Goal: Information Seeking & Learning: Learn about a topic

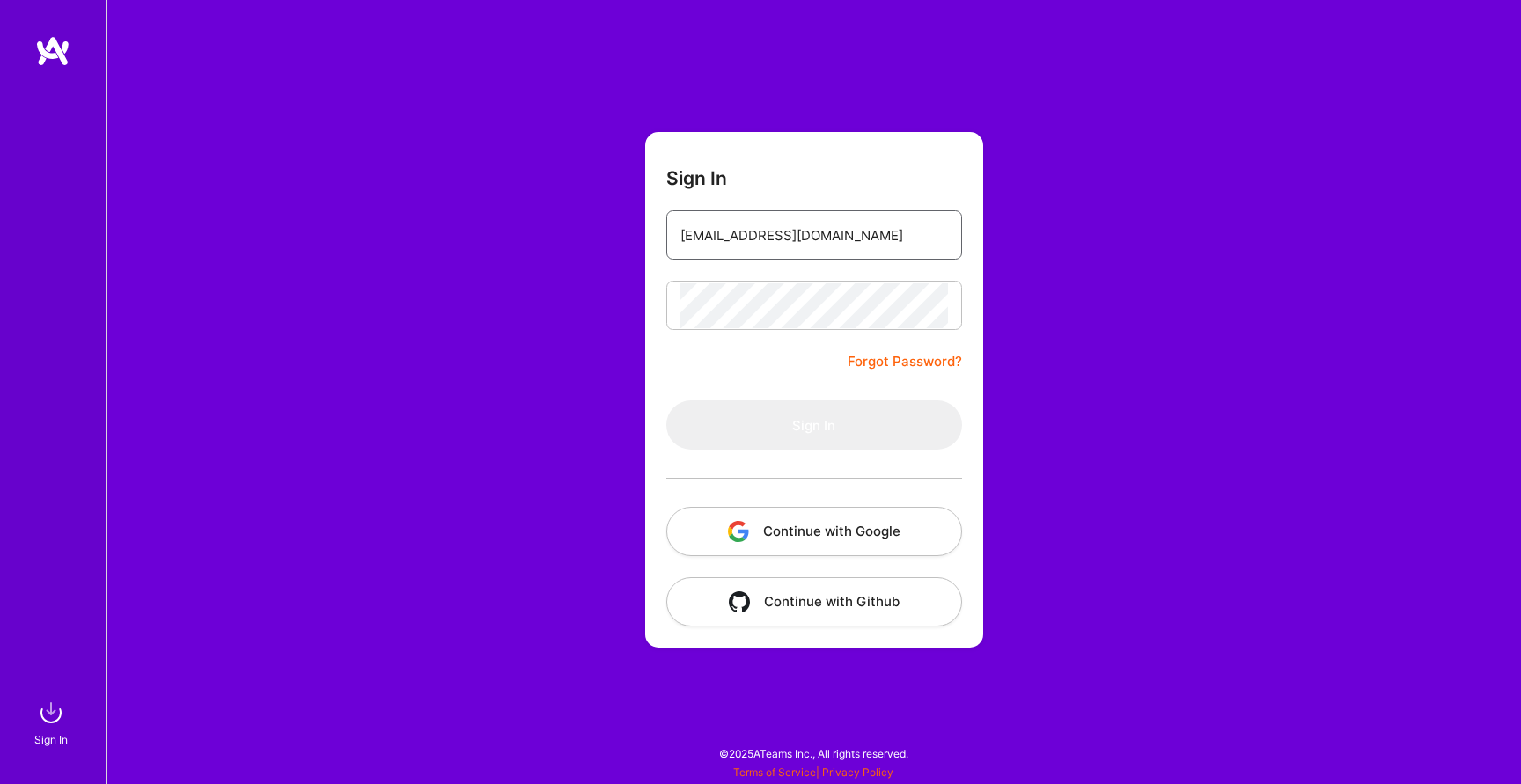
paste input "Dolapo10"
type input "[EMAIL_ADDRESS][DOMAIN_NAME]"
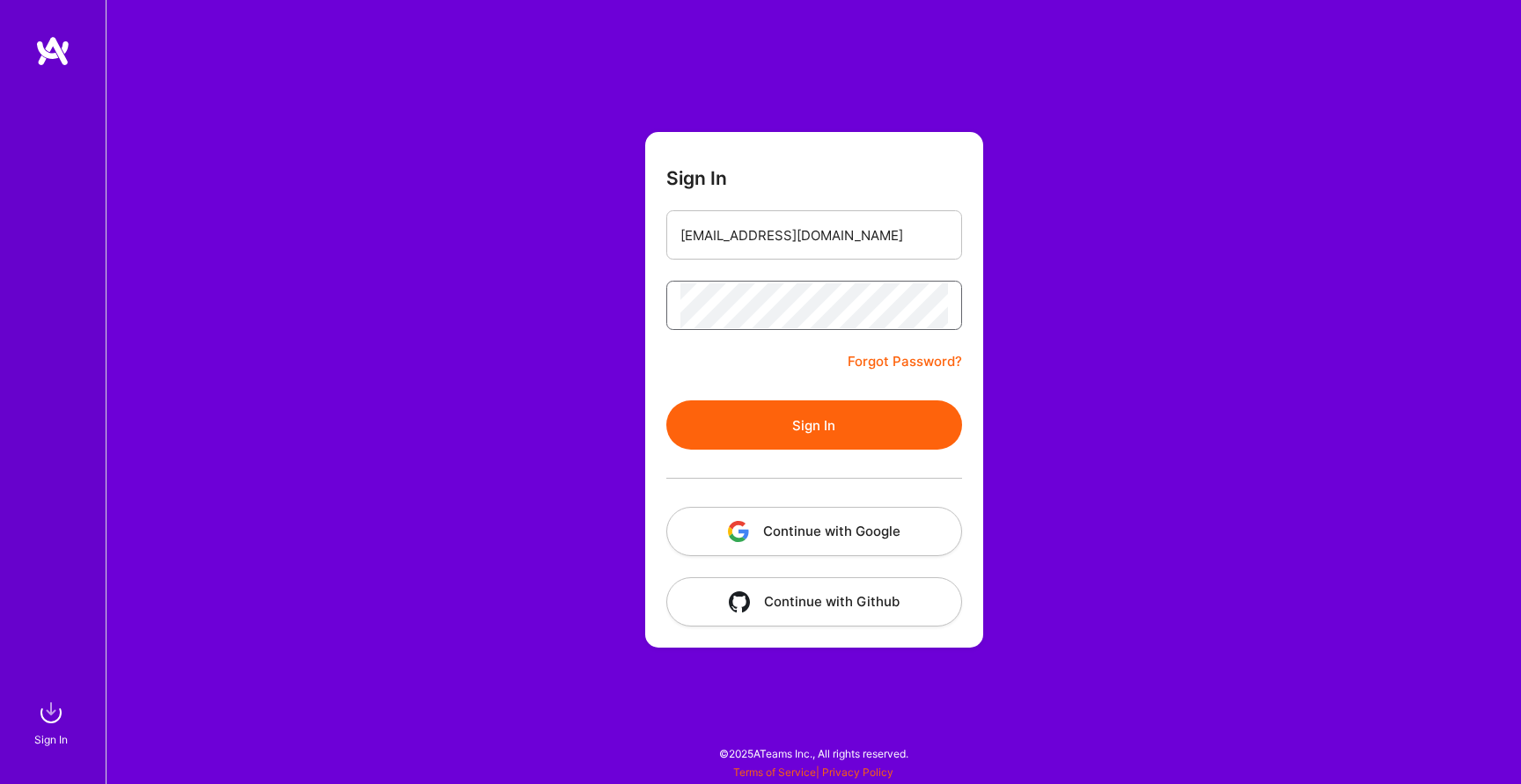
click at [667, 401] on button "Sign In" at bounding box center [814, 425] width 296 height 49
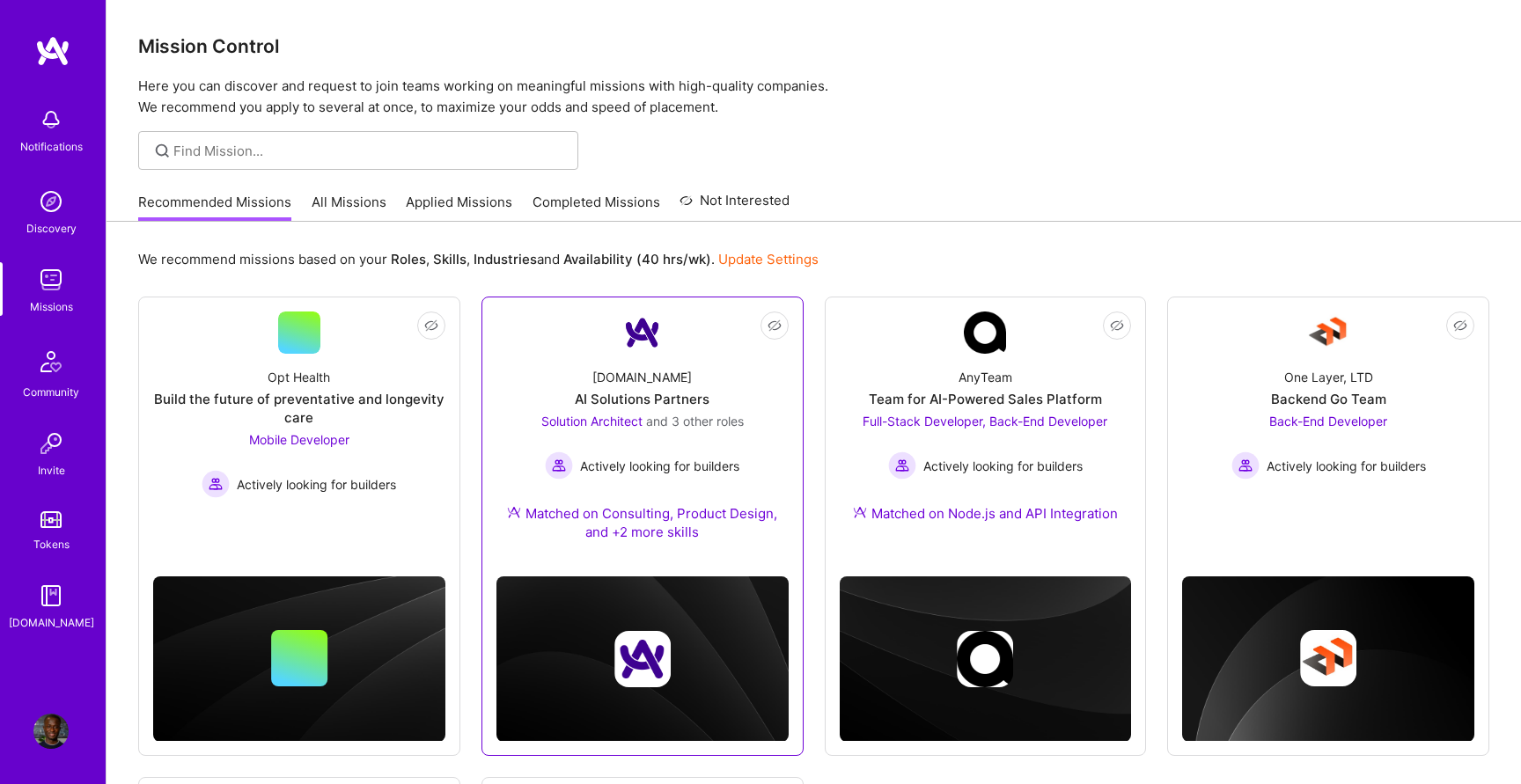
click at [554, 366] on div "[DOMAIN_NAME] AI Solutions Partners Solution Architect and 3 other roles Active…" at bounding box center [642, 459] width 292 height 209
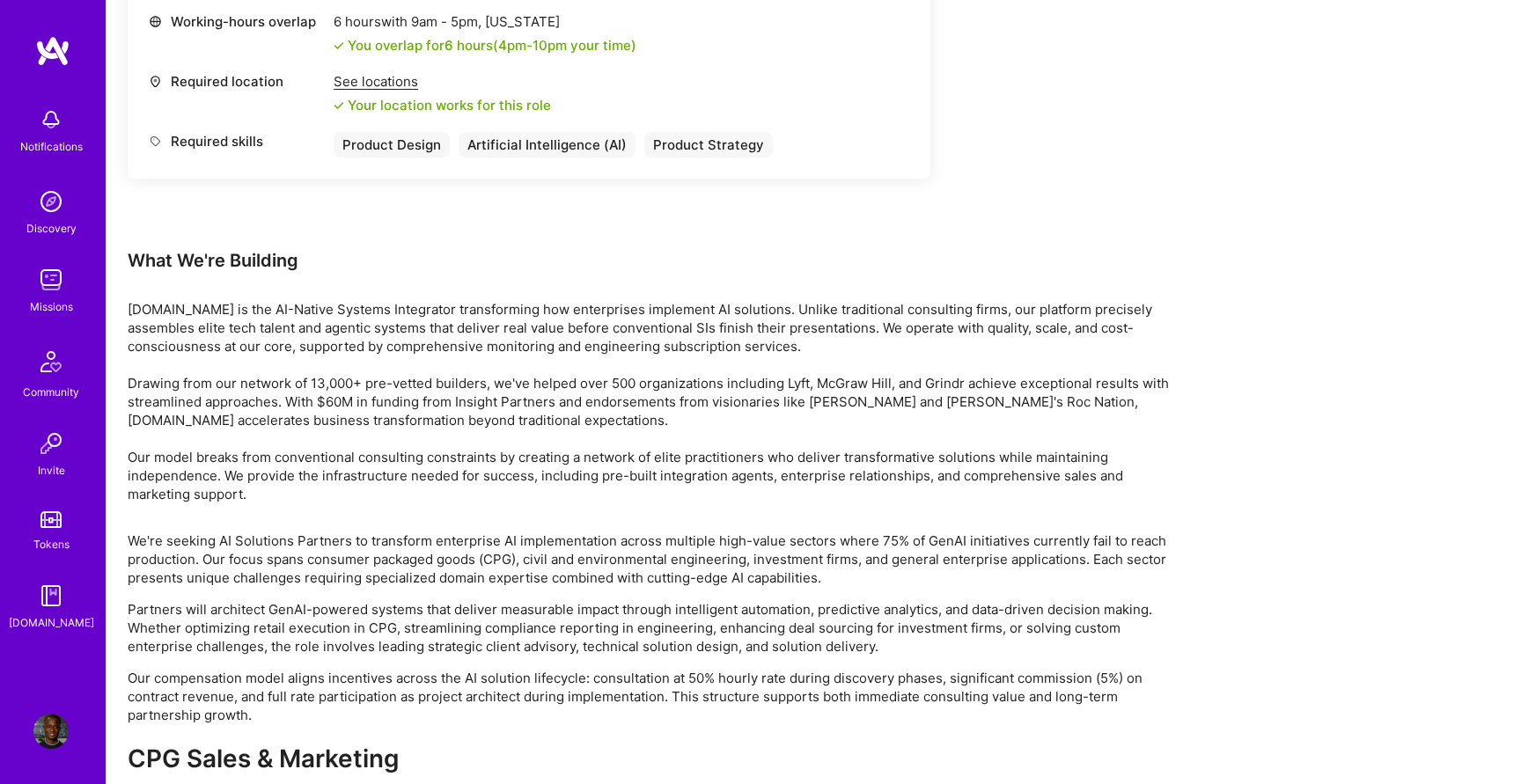
scroll to position [2984, 0]
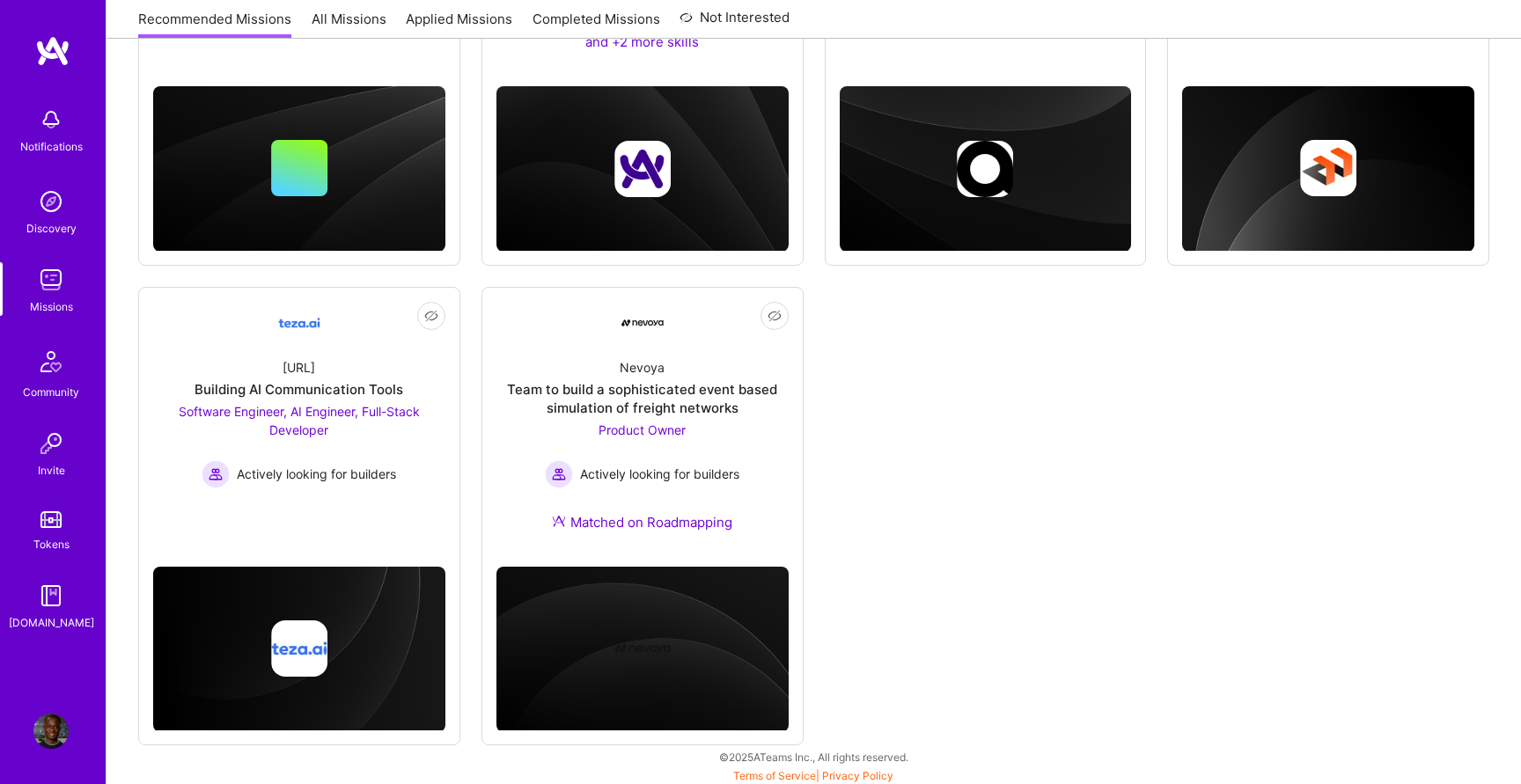
scroll to position [494, 0]
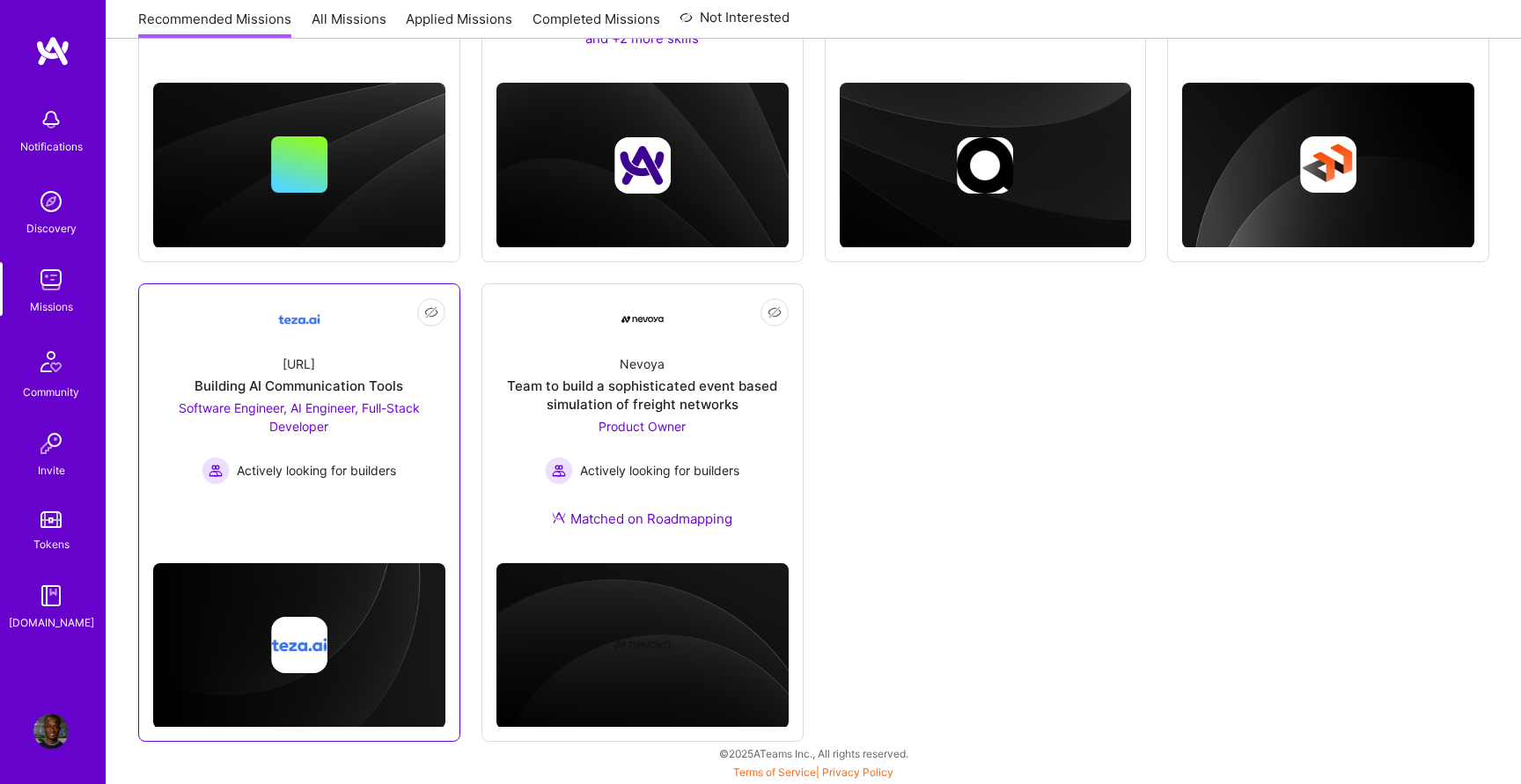
click at [423, 478] on div "Actively looking for builders" at bounding box center [298, 471] width 292 height 28
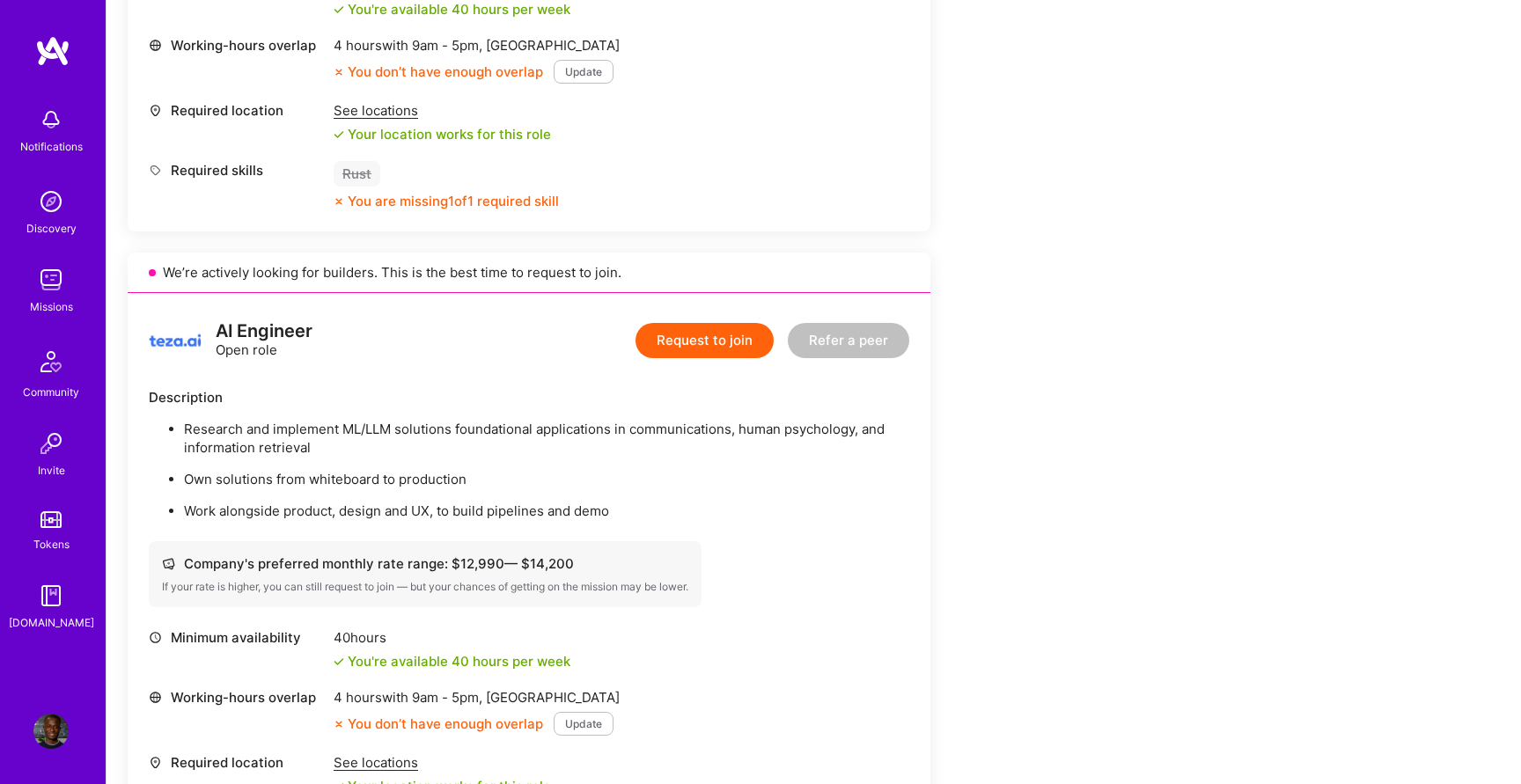
scroll to position [1074, 0]
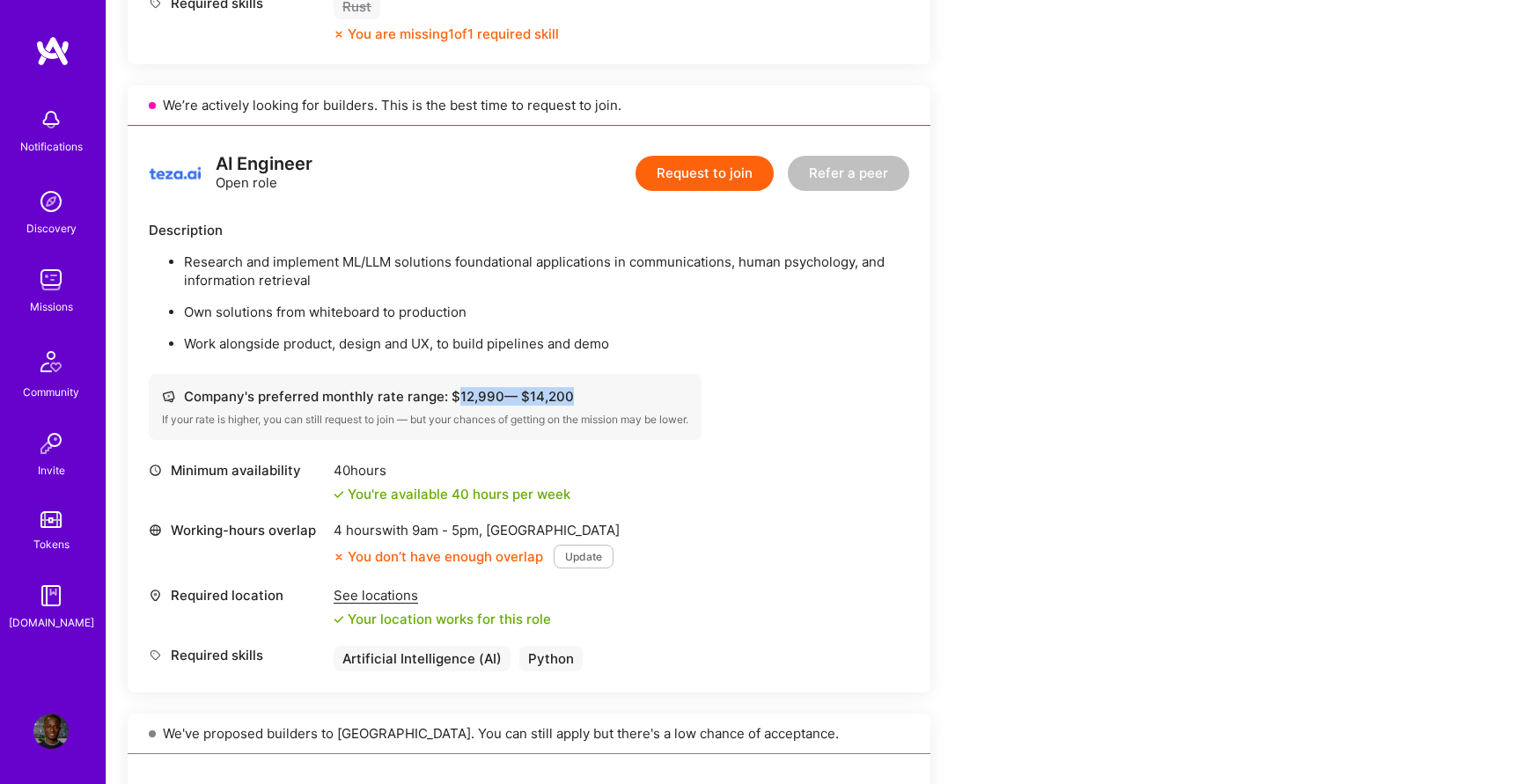
drag, startPoint x: 452, startPoint y: 393, endPoint x: 570, endPoint y: 397, distance: 118.1
click at [570, 397] on div "Company's preferred monthly rate range: $ 12,990 — $ 14,200" at bounding box center [425, 396] width 527 height 19
click at [571, 397] on div "Company's preferred monthly rate range: $ 12,990 — $ 14,200" at bounding box center [425, 396] width 527 height 19
drag, startPoint x: 578, startPoint y: 398, endPoint x: 462, endPoint y: 400, distance: 116.0
click at [462, 400] on div "Company's preferred monthly rate range: $ 12,990 — $ 14,200" at bounding box center [425, 396] width 527 height 19
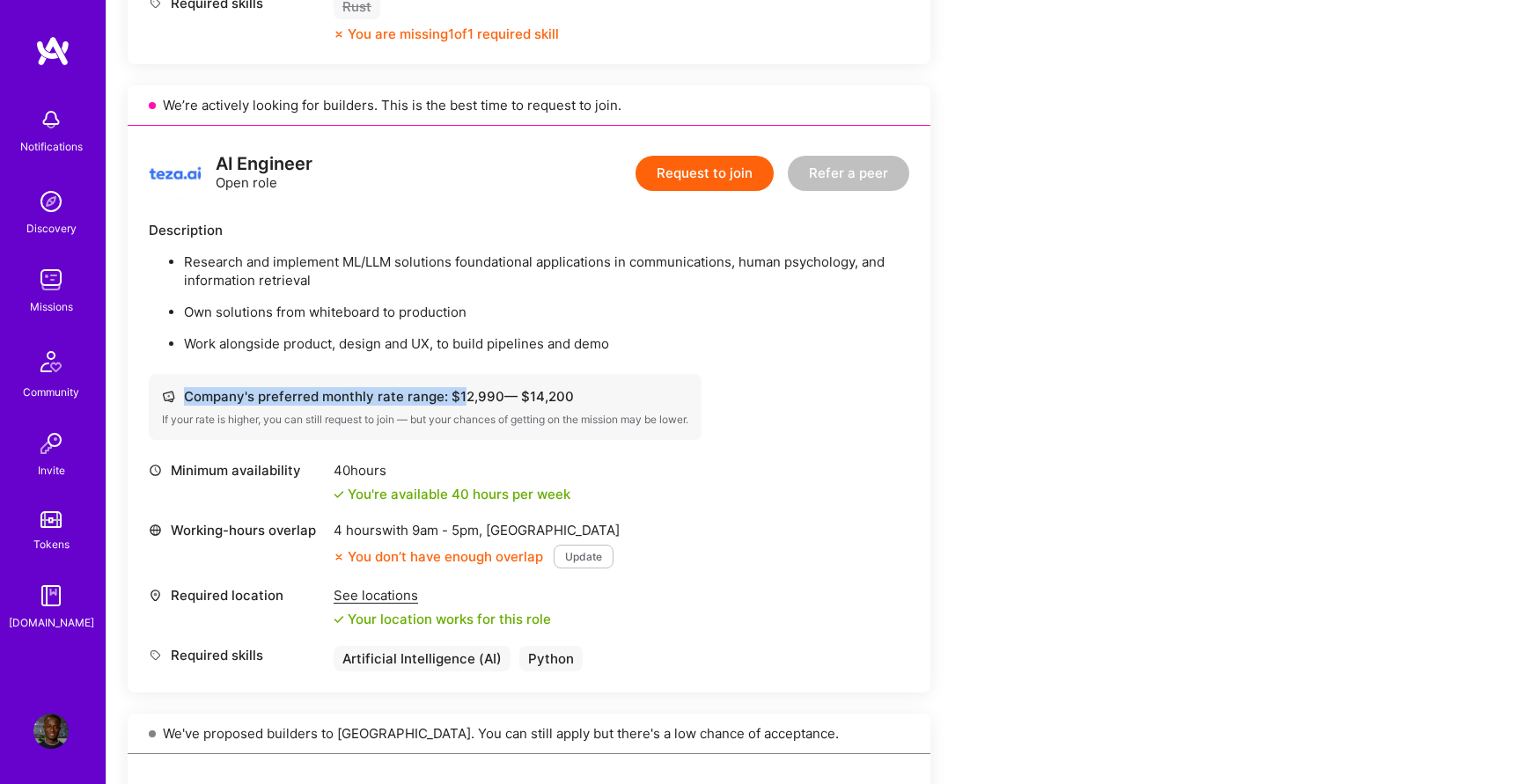
click at [462, 400] on div "Company's preferred monthly rate range: $ 12,990 — $ 14,200" at bounding box center [425, 396] width 527 height 19
drag, startPoint x: 454, startPoint y: 398, endPoint x: 570, endPoint y: 395, distance: 116.0
click at [570, 395] on div "Company's preferred monthly rate range: $ 12,990 — $ 14,200" at bounding box center [425, 396] width 527 height 19
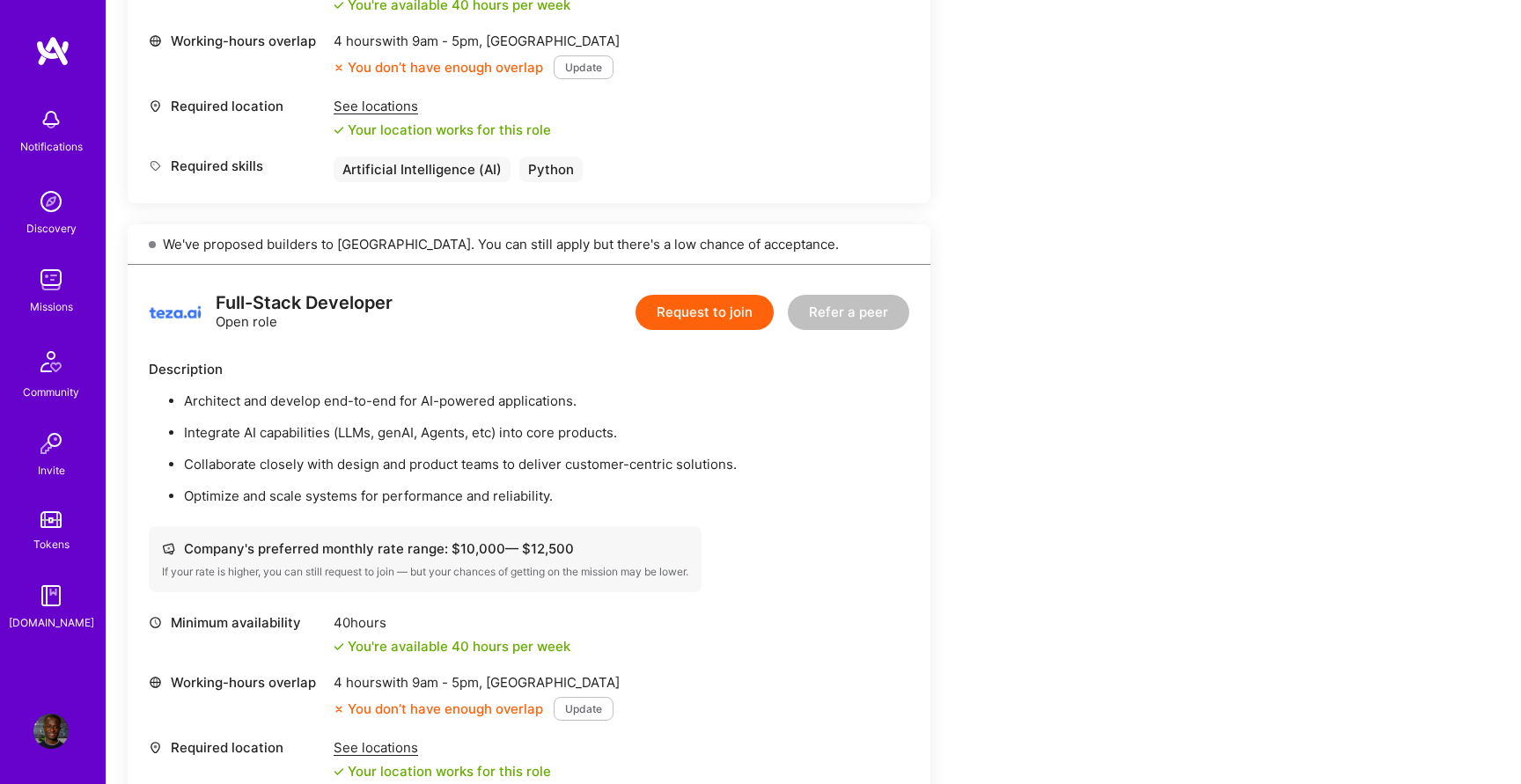
scroll to position [1580, 0]
